Goal: Book appointment/travel/reservation

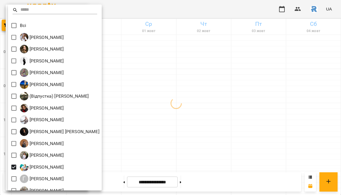
scroll to position [96, 0]
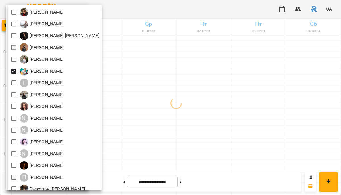
click at [189, 113] on div at bounding box center [170, 97] width 341 height 195
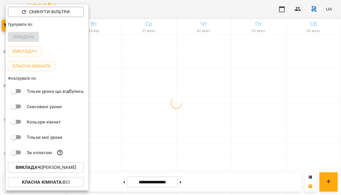
click at [189, 113] on div at bounding box center [170, 97] width 341 height 195
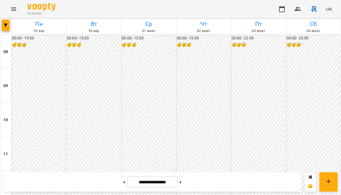
scroll to position [298, 0]
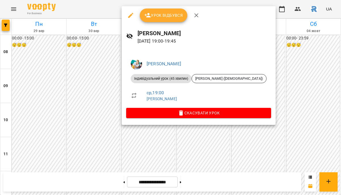
click at [96, 127] on div at bounding box center [170, 97] width 341 height 195
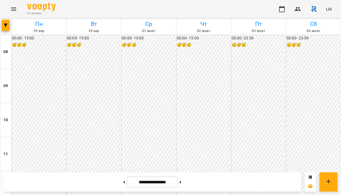
scroll to position [248, 0]
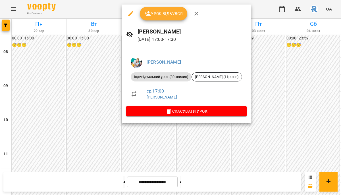
click at [92, 100] on div at bounding box center [170, 97] width 341 height 195
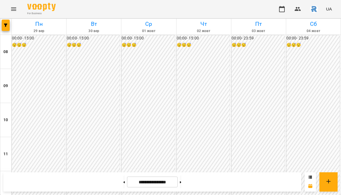
scroll to position [261, 0]
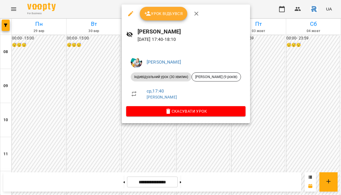
click at [90, 113] on div at bounding box center [170, 97] width 341 height 195
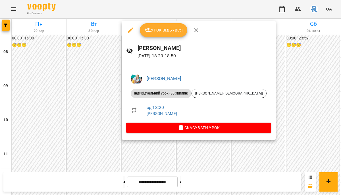
click at [89, 133] on div at bounding box center [170, 97] width 341 height 195
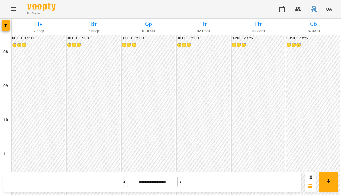
scroll to position [278, 0]
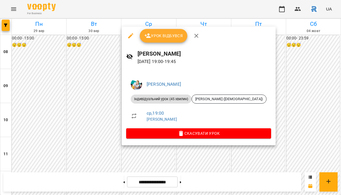
click at [85, 134] on div at bounding box center [170, 97] width 341 height 195
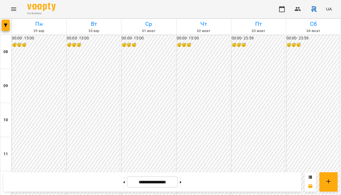
scroll to position [223, 0]
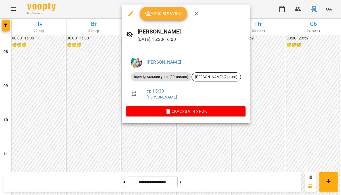
click at [91, 85] on div at bounding box center [170, 97] width 341 height 195
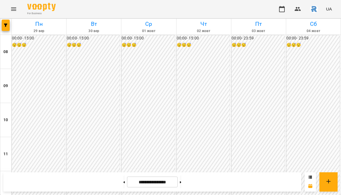
scroll to position [256, 0]
click at [123, 183] on button at bounding box center [123, 182] width 1 height 12
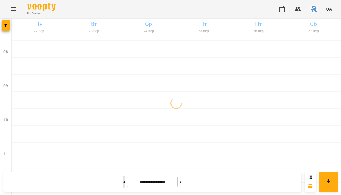
click at [123, 183] on button at bounding box center [123, 182] width 1 height 12
click at [181, 184] on button at bounding box center [180, 182] width 1 height 12
type input "**********"
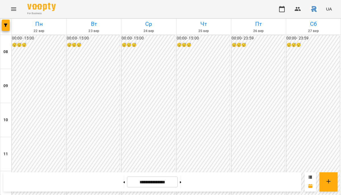
scroll to position [291, 0]
click at [7, 26] on icon "button" at bounding box center [5, 25] width 3 height 3
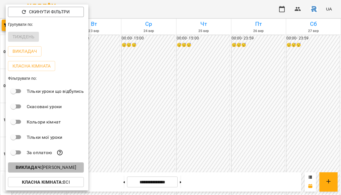
click at [57, 168] on p "Викладач : [PERSON_NAME]" at bounding box center [46, 167] width 60 height 7
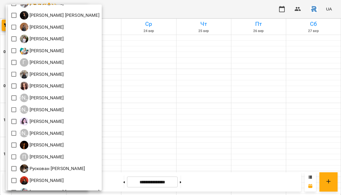
scroll to position [149, 0]
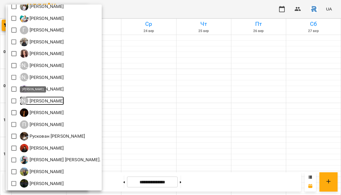
click at [48, 102] on p "[PERSON_NAME]" at bounding box center [45, 101] width 35 height 7
